Goal: Submit feedback/report problem: Submit feedback/report problem

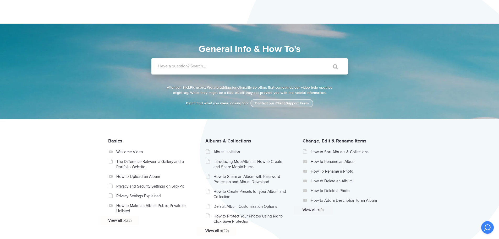
click at [295, 104] on link "Contact our Client Support Team" at bounding box center [282, 103] width 63 height 8
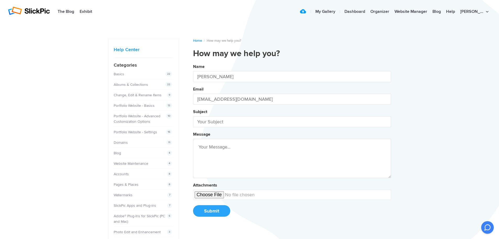
type input "[PERSON_NAME]"
type input "[EMAIL_ADDRESS][DOMAIN_NAME]"
click at [206, 122] on input "text" at bounding box center [292, 121] width 198 height 11
click at [193, 62] on button "Name [PERSON_NAME] Email [EMAIL_ADDRESS][DOMAIN_NAME] Subject Changing Message …" at bounding box center [292, 142] width 198 height 160
click at [193, 62] on button "Name [PERSON_NAME] Email [EMAIL_ADDRESS][DOMAIN_NAME] Subject Changing the Mess…" at bounding box center [292, 142] width 198 height 160
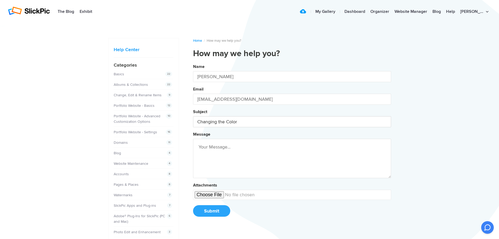
click at [193, 62] on button "Name [PERSON_NAME] Email [EMAIL_ADDRESS][DOMAIN_NAME] Subject Changing the Colo…" at bounding box center [292, 142] width 198 height 160
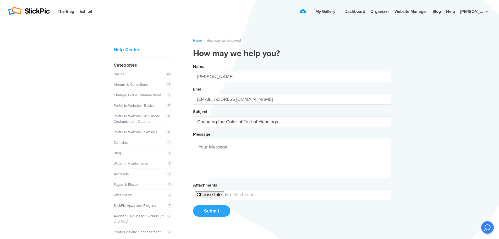
click at [193, 62] on button "Name [PERSON_NAME] Email [EMAIL_ADDRESS][DOMAIN_NAME] Subject Changing the Colo…" at bounding box center [292, 142] width 198 height 160
type input "Changing the Color of Text of Headings on Home Page"
click at [193, 62] on button "Name [PERSON_NAME] Email [EMAIL_ADDRESS][DOMAIN_NAME] Subject Changing the Colo…" at bounding box center [292, 142] width 198 height 160
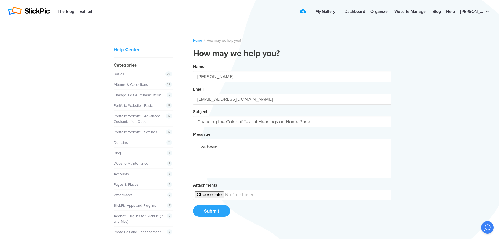
click at [193, 62] on button "Name [PERSON_NAME] Email [EMAIL_ADDRESS][DOMAIN_NAME] Subject Changing the Colo…" at bounding box center [292, 142] width 198 height 160
type textarea "I"
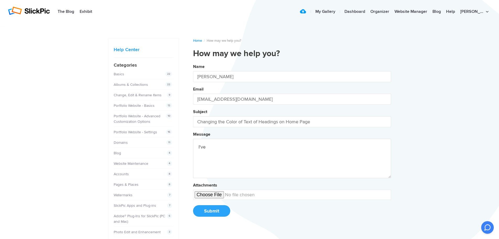
click at [193, 62] on button "Name [PERSON_NAME] Email [EMAIL_ADDRESS][DOMAIN_NAME] Subject Changing the Colo…" at bounding box center [292, 142] width 198 height 160
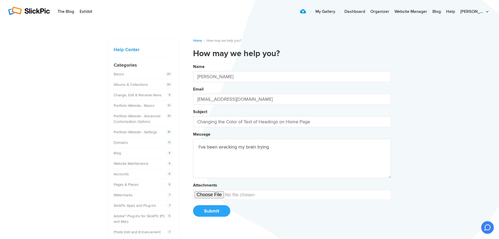
click at [193, 62] on button "Name [PERSON_NAME] Email [EMAIL_ADDRESS][DOMAIN_NAME] Subject Changing the Colo…" at bounding box center [292, 142] width 198 height 160
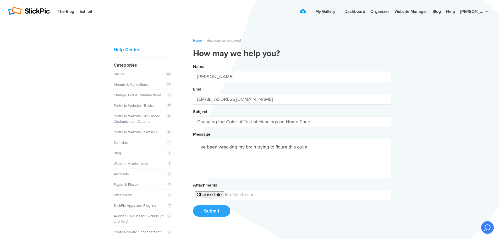
click at [193, 62] on button "Name [PERSON_NAME] Email [EMAIL_ADDRESS][DOMAIN_NAME] Subject Changing the Colo…" at bounding box center [292, 142] width 198 height 160
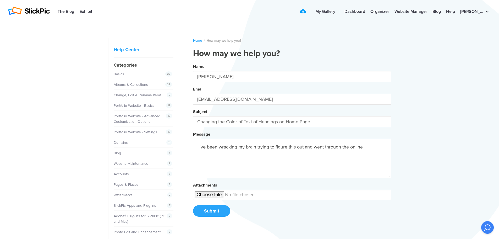
click at [193, 62] on button "Name [PERSON_NAME] Email [EMAIL_ADDRESS][DOMAIN_NAME] Subject Changing the Colo…" at bounding box center [292, 142] width 198 height 160
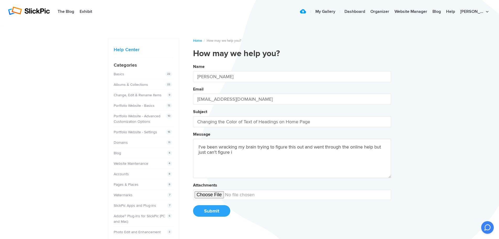
click at [193, 62] on button "Name [PERSON_NAME] Email [EMAIL_ADDRESS][DOMAIN_NAME] Subject Changing the Colo…" at bounding box center [292, 142] width 198 height 160
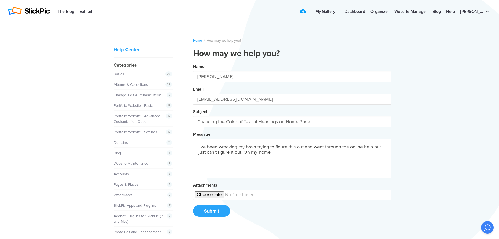
click at [193, 62] on button "Name [PERSON_NAME] Email [EMAIL_ADDRESS][DOMAIN_NAME] Subject Changing the Colo…" at bounding box center [292, 142] width 198 height 160
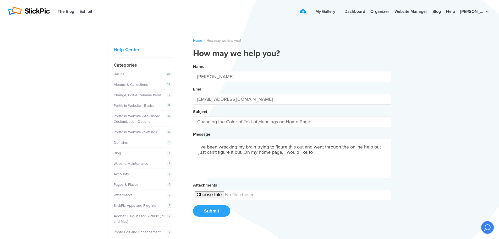
click at [193, 62] on button "Name [PERSON_NAME] Email [EMAIL_ADDRESS][DOMAIN_NAME] Subject Changing the Colo…" at bounding box center [292, 142] width 198 height 160
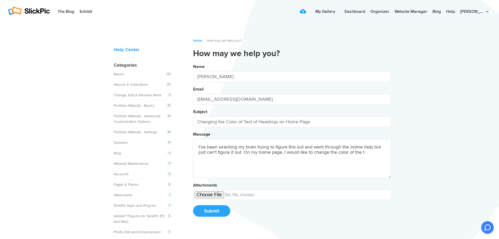
click at [193, 62] on button "Name [PERSON_NAME] Email [EMAIL_ADDRESS][DOMAIN_NAME] Subject Changing the Colo…" at bounding box center [292, 142] width 198 height 160
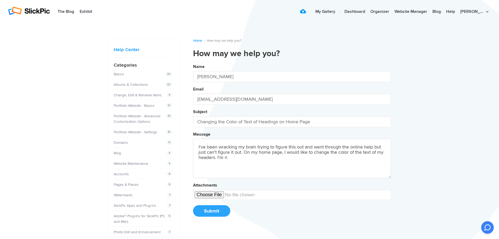
click at [193, 62] on button "Name [PERSON_NAME] Email [EMAIL_ADDRESS][DOMAIN_NAME] Subject Changing the Colo…" at bounding box center [292, 142] width 198 height 160
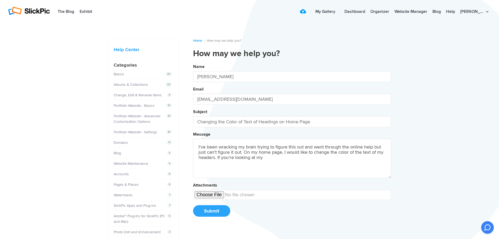
click at [193, 62] on button "Name [PERSON_NAME] Email [EMAIL_ADDRESS][DOMAIN_NAME] Subject Changing the Colo…" at bounding box center [292, 142] width 198 height 160
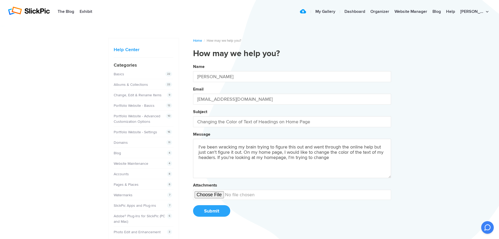
click at [193, 62] on button "Name [PERSON_NAME] Email [EMAIL_ADDRESS][DOMAIN_NAME] Subject Changing the Colo…" at bounding box center [292, 142] width 198 height 160
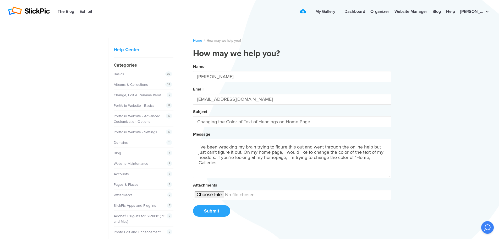
click at [193, 62] on button "Name [PERSON_NAME] Email [EMAIL_ADDRESS][DOMAIN_NAME] Subject Changing the Colo…" at bounding box center [292, 142] width 198 height 160
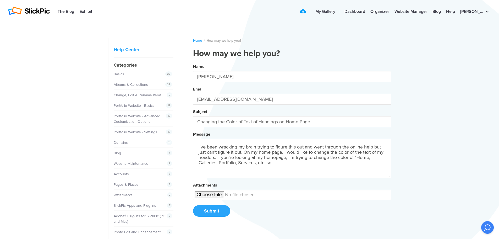
click at [193, 62] on button "Name [PERSON_NAME] Email [EMAIL_ADDRESS][DOMAIN_NAME] Subject Changing the Colo…" at bounding box center [292, 142] width 198 height 160
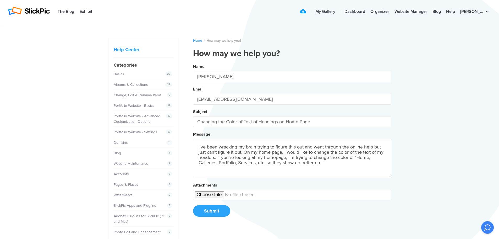
click at [193, 62] on button "Name [PERSON_NAME] Email [EMAIL_ADDRESS][DOMAIN_NAME] Subject Changing the Colo…" at bounding box center [292, 142] width 198 height 160
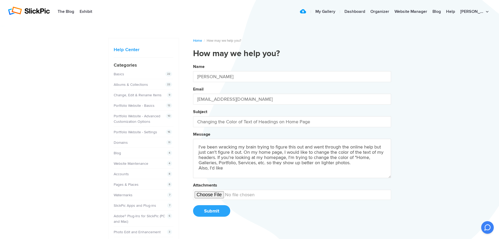
click at [193, 62] on button "Name [PERSON_NAME] Email [EMAIL_ADDRESS][DOMAIN_NAME] Subject Changing the Colo…" at bounding box center [292, 142] width 198 height 160
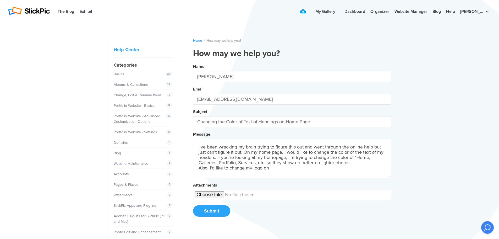
click at [193, 62] on button "Name [PERSON_NAME] Email [EMAIL_ADDRESS][DOMAIN_NAME] Subject Changing the Colo…" at bounding box center [292, 142] width 198 height 160
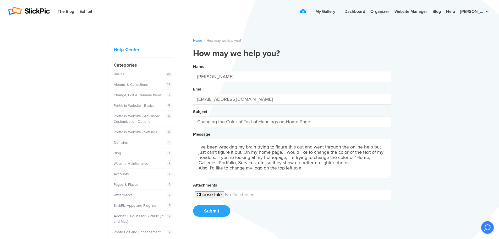
click at [193, 62] on button "Name [PERSON_NAME] Email [EMAIL_ADDRESS][DOMAIN_NAME] Subject Changing the Colo…" at bounding box center [292, 142] width 198 height 160
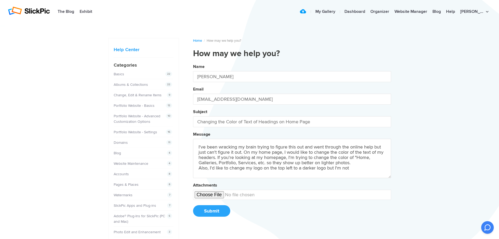
click at [193, 62] on button "Name [PERSON_NAME] Email [EMAIL_ADDRESS][DOMAIN_NAME] Subject Changing the Colo…" at bounding box center [292, 142] width 198 height 160
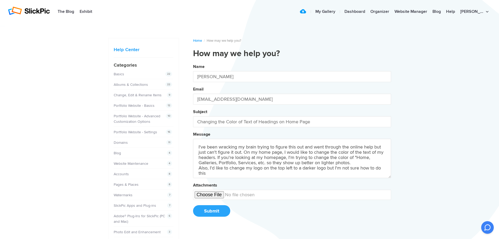
click at [193, 62] on button "Name [PERSON_NAME] Email [EMAIL_ADDRESS][DOMAIN_NAME] Subject Changing the Colo…" at bounding box center [292, 142] width 198 height 160
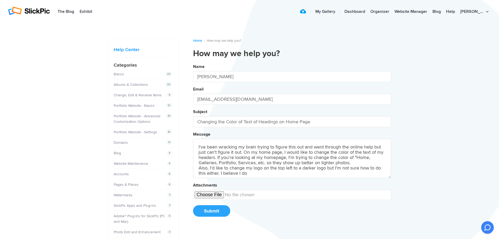
click at [193, 62] on button "Name [PERSON_NAME] Email [EMAIL_ADDRESS][DOMAIN_NAME] Subject Changing the Colo…" at bounding box center [292, 142] width 198 height 160
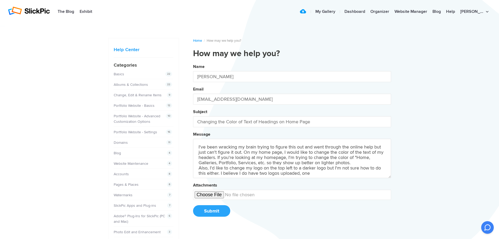
click at [193, 62] on button "Name [PERSON_NAME] Email [EMAIL_ADDRESS][DOMAIN_NAME] Subject Changing the Colo…" at bounding box center [292, 142] width 198 height 160
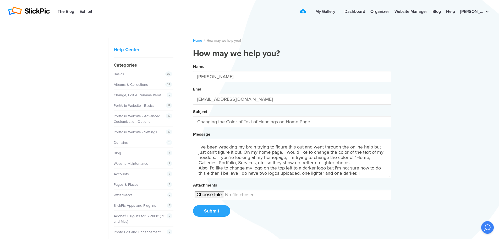
click at [193, 62] on button "Name [PERSON_NAME] Email [EMAIL_ADDRESS][DOMAIN_NAME] Subject Changing the Colo…" at bounding box center [292, 142] width 198 height 160
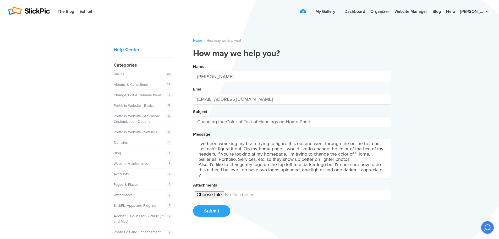
click at [193, 62] on button "Name [PERSON_NAME] Email [EMAIL_ADDRESS][DOMAIN_NAME] Subject Changing the Colo…" at bounding box center [292, 142] width 198 height 160
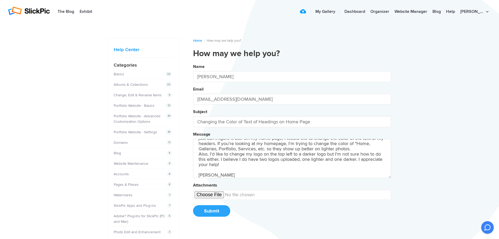
click at [193, 62] on button "Name [PERSON_NAME] Email [EMAIL_ADDRESS][DOMAIN_NAME] Subject Changing the Colo…" at bounding box center [292, 142] width 198 height 160
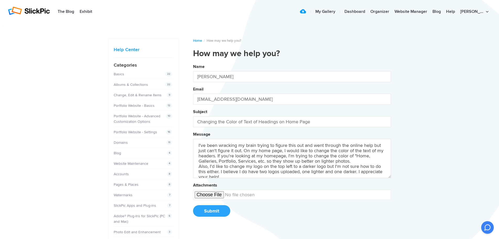
scroll to position [0, 0]
type textarea "I've been wracking my brain trying to figure this out and went through the onli…"
click at [216, 212] on button "Submit" at bounding box center [211, 211] width 37 height 12
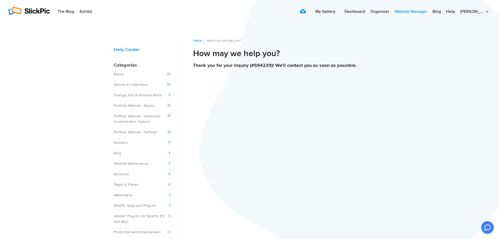
click at [420, 12] on link "Website Manager" at bounding box center [411, 12] width 38 height 10
